Goal: Communication & Community: Answer question/provide support

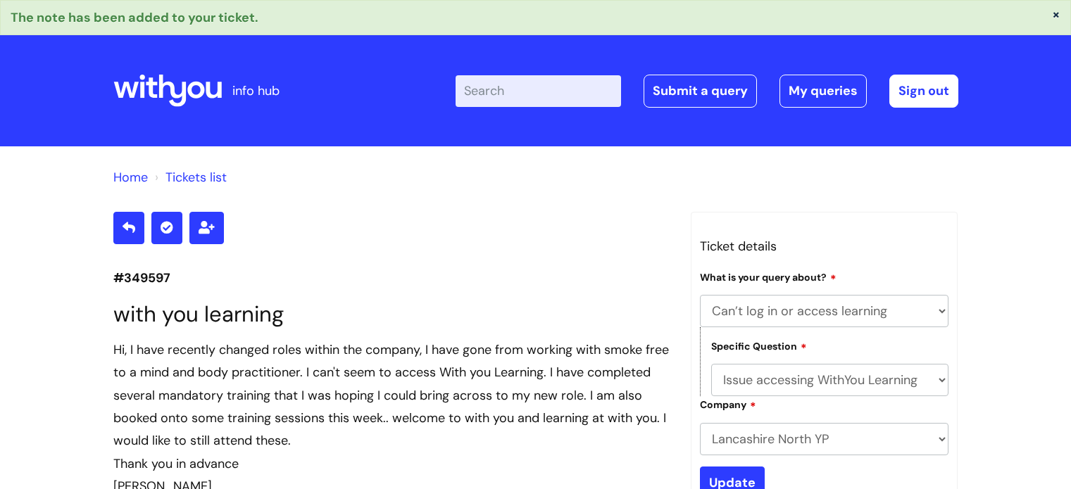
select select "Can’t log in or access learning"
select select "Issue accessing WithYou Learning"
click at [819, 89] on link "My queries" at bounding box center [822, 91] width 87 height 32
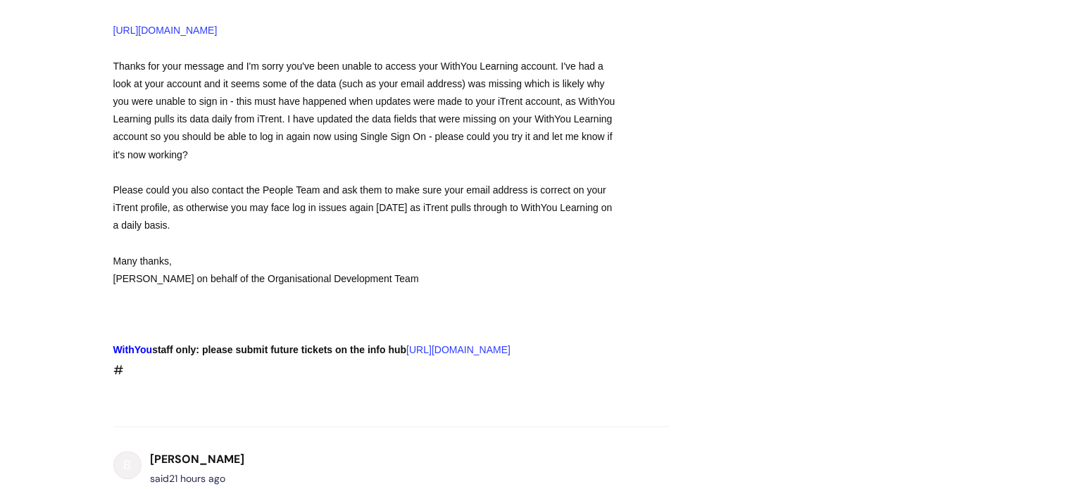
scroll to position [625, 0]
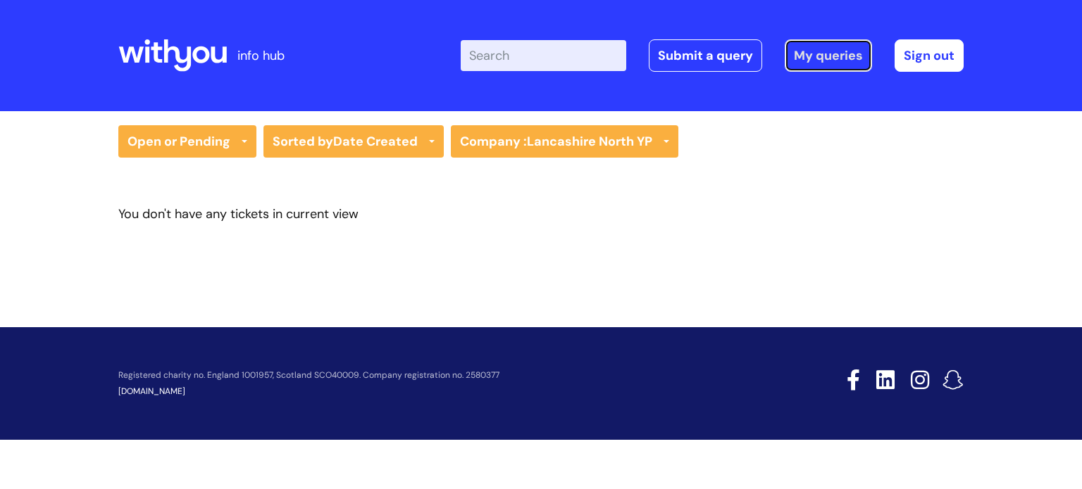
click at [836, 61] on link "My queries" at bounding box center [827, 55] width 87 height 32
click at [808, 61] on link "My queries" at bounding box center [827, 55] width 87 height 32
click at [169, 58] on icon at bounding box center [172, 56] width 108 height 34
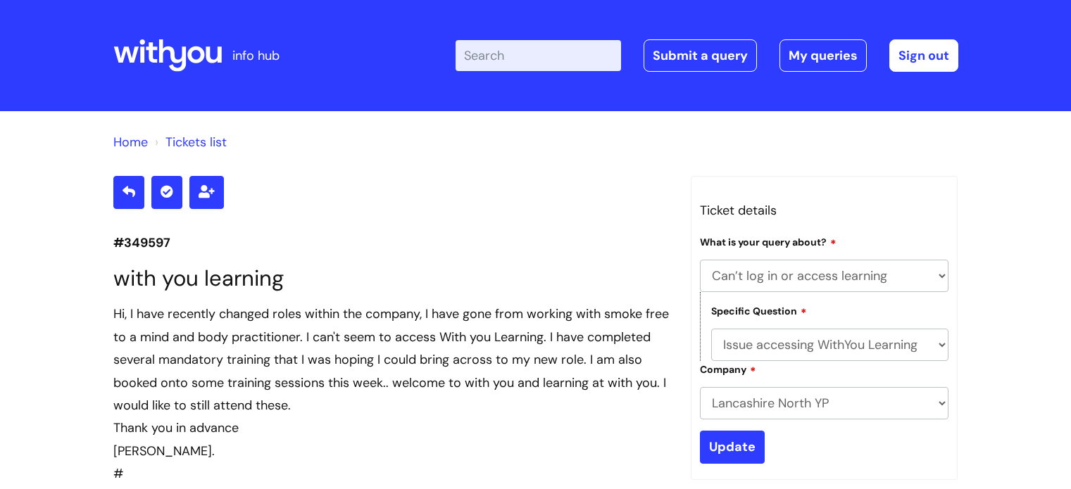
select select "Can’t log in or access learning"
select select "Issue accessing WithYou Learning"
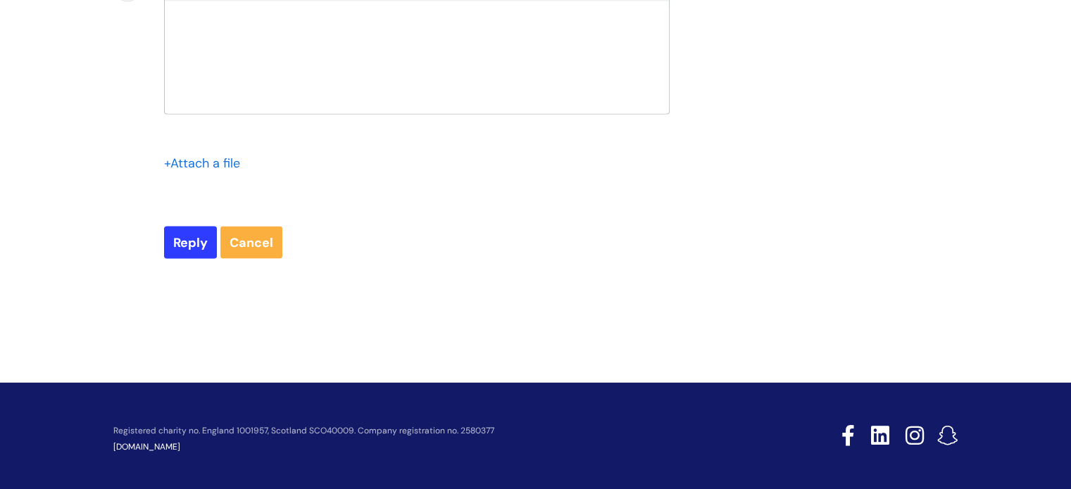
scroll to position [2824, 0]
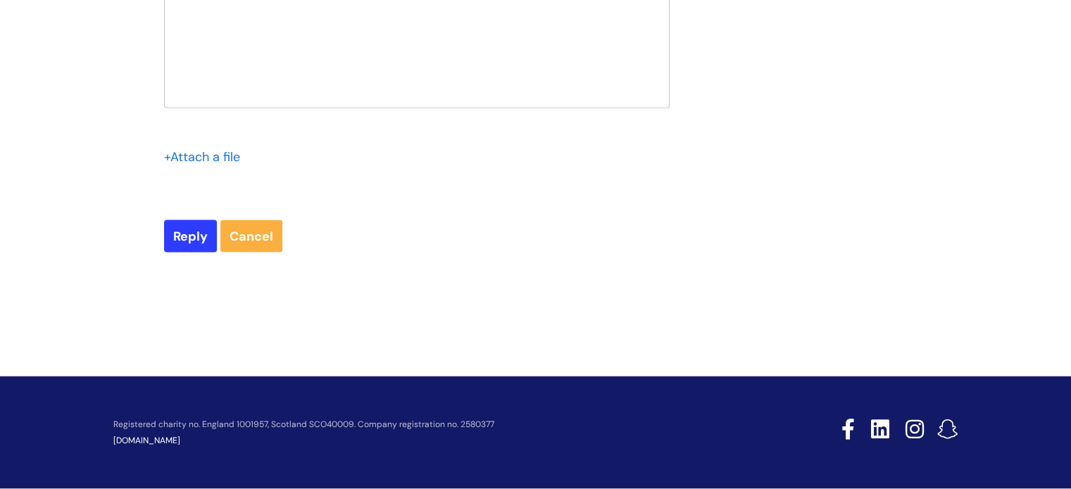
click at [530, 108] on div at bounding box center [417, 55] width 504 height 106
click at [182, 253] on input "Reply" at bounding box center [190, 236] width 53 height 32
type input "Please Wait..."
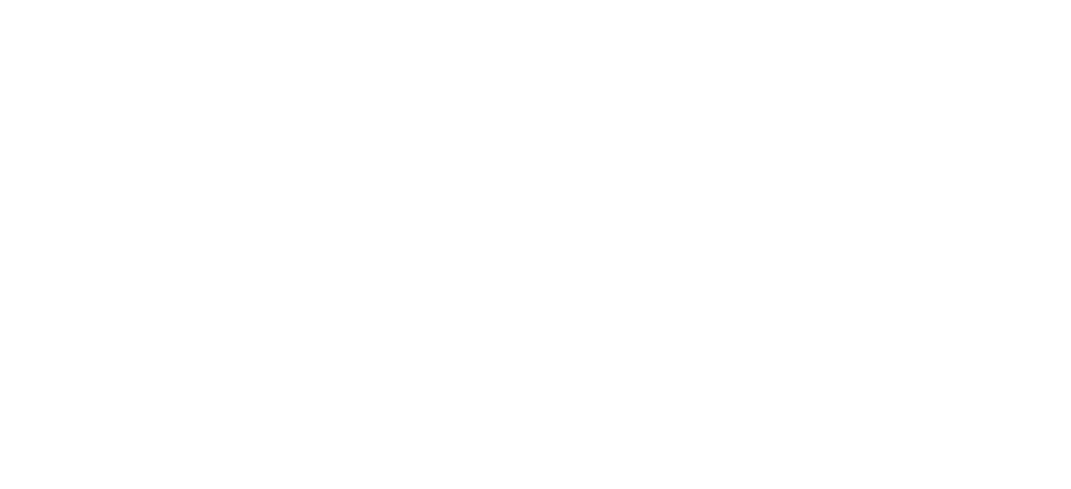
select select "Can’t log in or access learning"
select select "Issue accessing WithYou Learning"
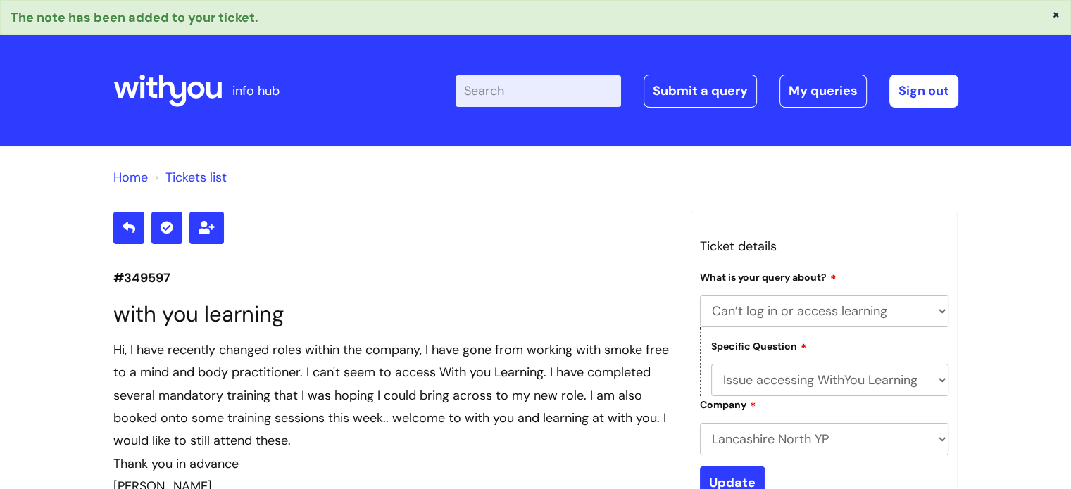
click at [160, 88] on icon at bounding box center [171, 91] width 27 height 32
